Goal: Task Accomplishment & Management: Complete application form

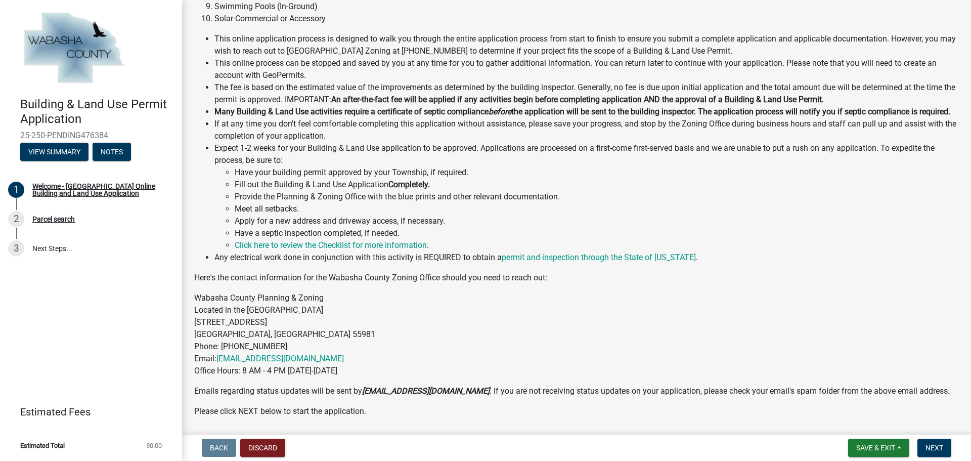
scroll to position [253, 0]
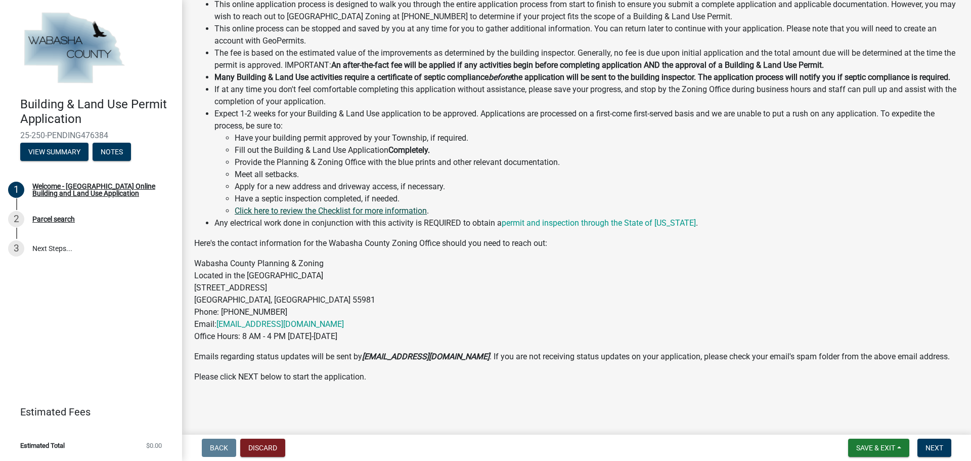
click at [394, 215] on link "Click here to review the Checklist for more information" at bounding box center [331, 211] width 192 height 10
click at [608, 228] on link "permit and inspection through the State of [US_STATE]" at bounding box center [599, 223] width 194 height 10
click at [935, 452] on span "Next" at bounding box center [934, 447] width 18 height 8
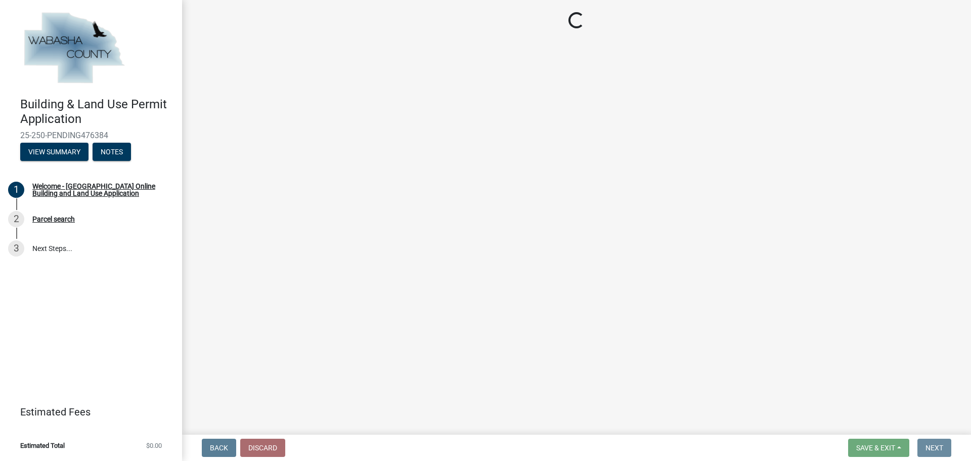
scroll to position [0, 0]
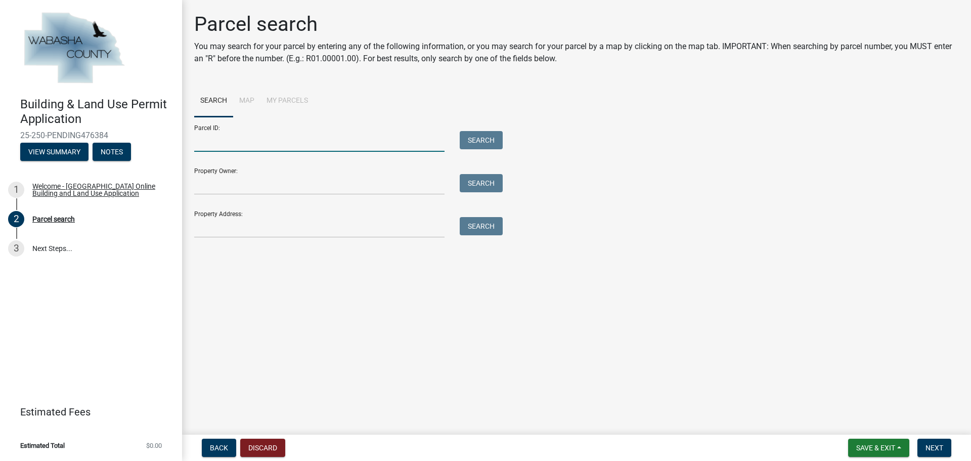
click at [243, 140] on input "Parcel ID:" at bounding box center [319, 141] width 250 height 21
